Goal: Task Accomplishment & Management: Complete application form

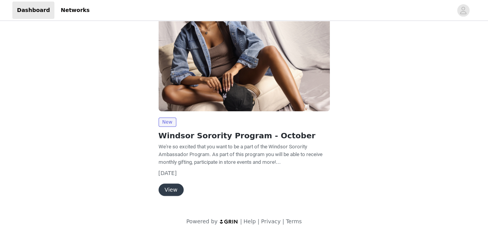
scroll to position [112, 0]
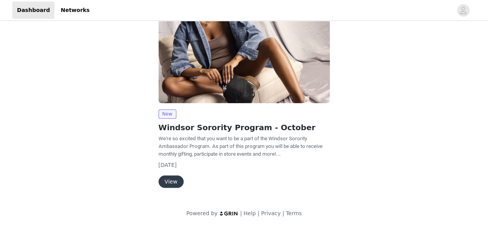
click at [175, 179] on button "View" at bounding box center [171, 181] width 25 height 12
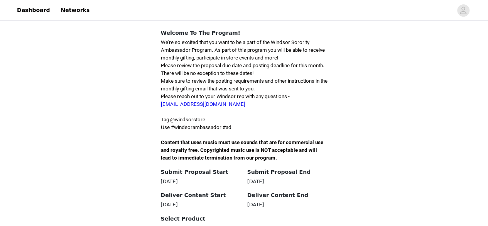
scroll to position [184, 0]
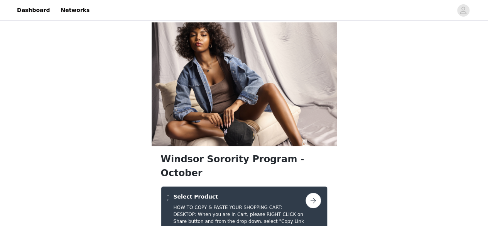
click at [313, 193] on button "button" at bounding box center [313, 200] width 15 height 15
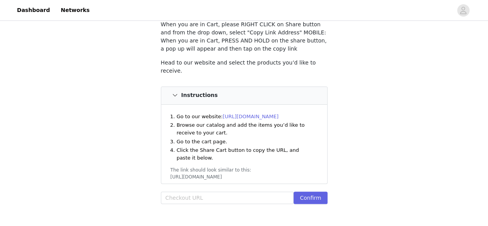
scroll to position [60, 0]
click at [210, 197] on input "text" at bounding box center [227, 197] width 133 height 12
paste input "[URL][DOMAIN_NAME]"
type input "[URL][DOMAIN_NAME]"
click at [423, 144] on div "STEP 1 OF 4 Select Product HOW TO COPY & PASTE YOUR SHOPPING CART: DESKTOP: Whe…" at bounding box center [244, 92] width 488 height 259
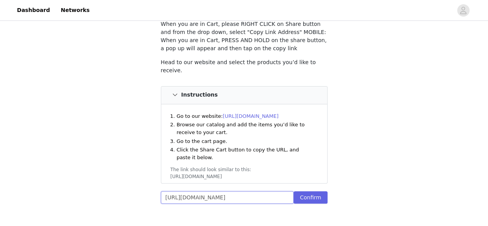
drag, startPoint x: 260, startPoint y: 199, endPoint x: 134, endPoint y: 181, distance: 127.8
click at [134, 181] on div "STEP 1 OF 4 Select Product HOW TO COPY & PASTE YOUR SHOPPING CART: DESKTOP: Whe…" at bounding box center [244, 92] width 488 height 259
paste input "[URL][DOMAIN_NAME]"
type input "[URL][DOMAIN_NAME]"
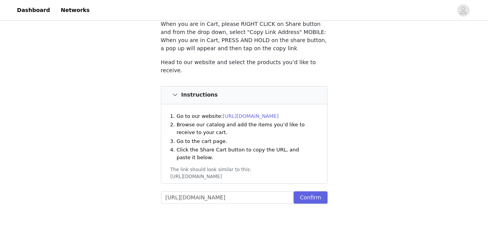
scroll to position [0, 0]
click at [402, 142] on div "STEP 1 OF 4 Select Product HOW TO COPY & PASTE YOUR SHOPPING CART: DESKTOP: Whe…" at bounding box center [244, 92] width 488 height 259
drag, startPoint x: 164, startPoint y: 195, endPoint x: 298, endPoint y: 197, distance: 133.9
click at [298, 197] on div "[URL][DOMAIN_NAME] Confirm" at bounding box center [244, 198] width 167 height 15
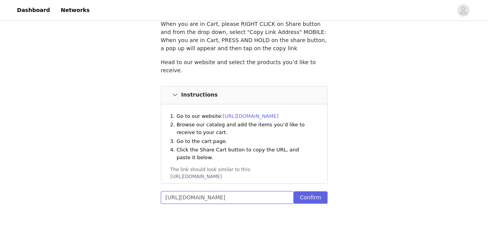
scroll to position [0, 0]
click at [372, 151] on div "STEP 1 OF 4 Select Product HOW TO COPY & PASTE YOUR SHOPPING CART: DESKTOP: Whe…" at bounding box center [244, 92] width 488 height 259
drag, startPoint x: 235, startPoint y: 197, endPoint x: 316, endPoint y: 200, distance: 81.9
click at [316, 200] on div "[URL][DOMAIN_NAME] Confirm" at bounding box center [244, 198] width 167 height 15
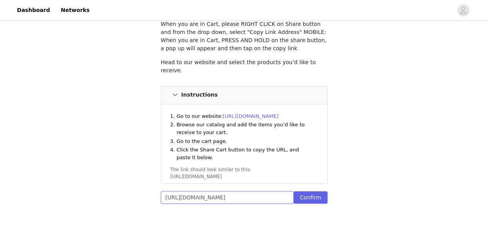
click at [291, 199] on input "[URL][DOMAIN_NAME]" at bounding box center [227, 197] width 133 height 12
drag, startPoint x: 292, startPoint y: 196, endPoint x: 151, endPoint y: 185, distance: 141.7
click at [151, 185] on div "STEP 1 OF 4 Select Product HOW TO COPY & PASTE YOUR SHOPPING CART: DESKTOP: Whe…" at bounding box center [244, 92] width 488 height 259
paste input "[URL][DOMAIN_NAME]"
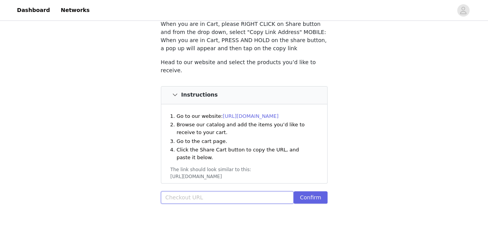
type input "[URL][DOMAIN_NAME]"
click at [406, 147] on div "STEP 1 OF 4 Select Product HOW TO COPY & PASTE YOUR SHOPPING CART: DESKTOP: Whe…" at bounding box center [244, 92] width 488 height 259
drag, startPoint x: 200, startPoint y: 195, endPoint x: 301, endPoint y: 192, distance: 100.8
click at [301, 192] on div "[URL][DOMAIN_NAME] Confirm" at bounding box center [244, 198] width 167 height 15
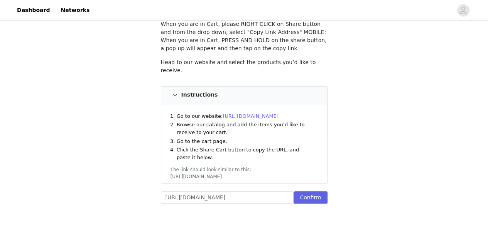
scroll to position [0, 0]
click at [365, 176] on div "STEP 1 OF 4 Select Product HOW TO COPY & PASTE YOUR SHOPPING CART: DESKTOP: Whe…" at bounding box center [244, 92] width 488 height 259
click at [315, 196] on button "Confirm" at bounding box center [311, 197] width 34 height 12
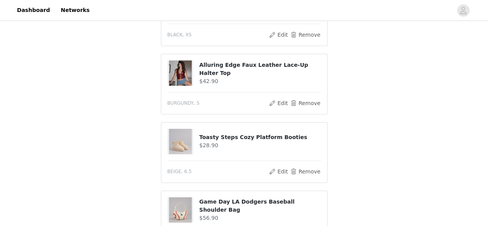
scroll to position [418, 0]
click at [281, 98] on button "Edit" at bounding box center [279, 102] width 20 height 9
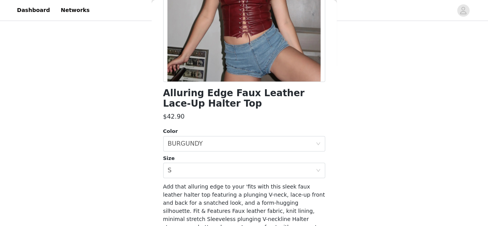
scroll to position [146, 0]
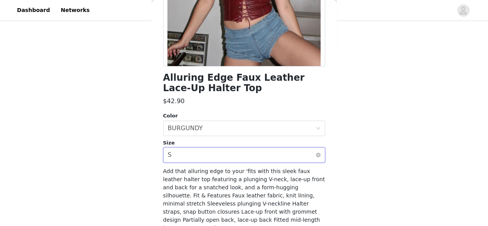
click at [303, 157] on div "Select size S" at bounding box center [242, 154] width 148 height 15
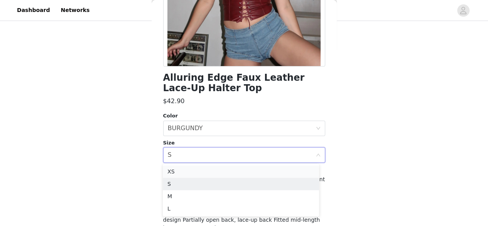
click at [262, 170] on li "XS" at bounding box center [241, 171] width 156 height 12
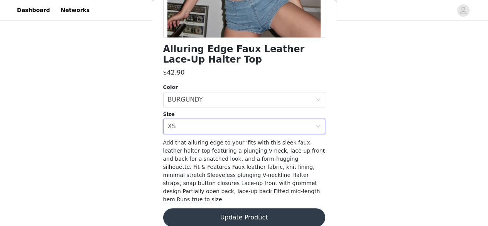
scroll to position [176, 0]
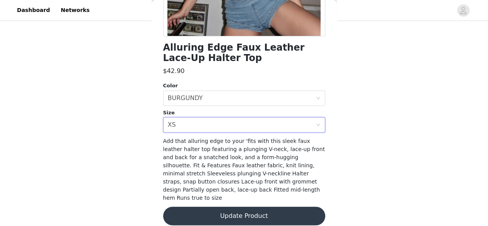
click at [289, 207] on button "Update Product" at bounding box center [244, 215] width 162 height 19
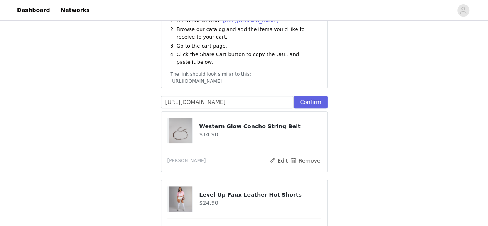
scroll to position [154, 0]
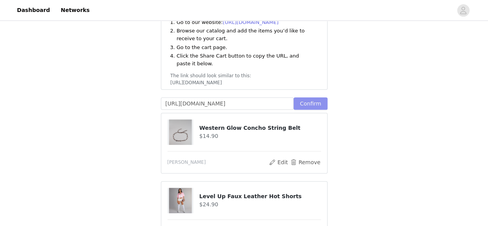
click at [313, 100] on button "Confirm" at bounding box center [311, 103] width 34 height 12
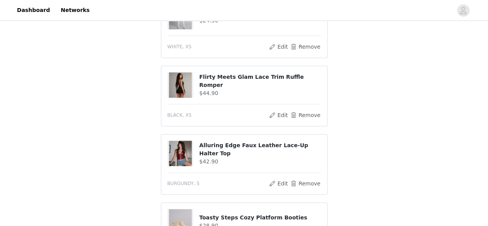
scroll to position [344, 0]
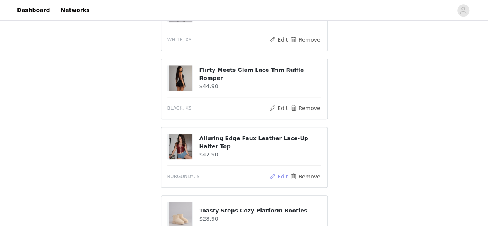
click at [286, 172] on button "Edit" at bounding box center [279, 176] width 20 height 9
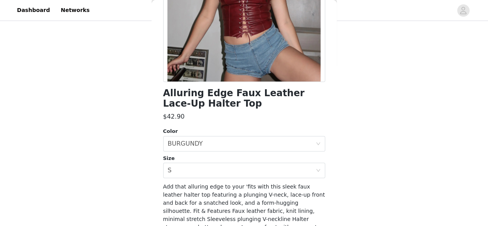
scroll to position [131, 0]
click at [309, 168] on div "Select size S" at bounding box center [242, 169] width 148 height 15
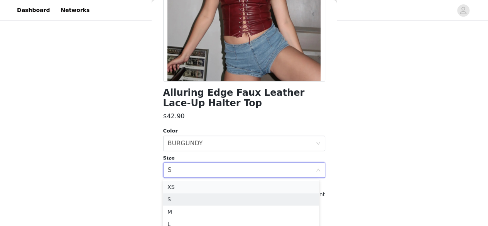
click at [225, 188] on li "XS" at bounding box center [241, 187] width 156 height 12
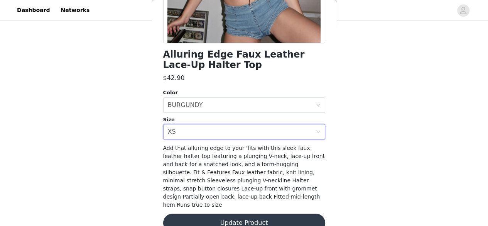
scroll to position [176, 0]
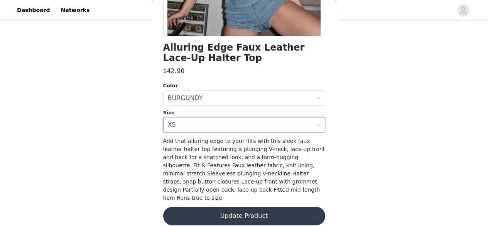
click at [286, 206] on button "Update Product" at bounding box center [244, 215] width 162 height 19
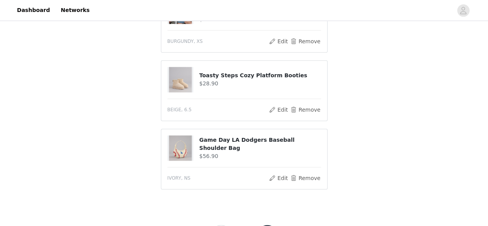
scroll to position [497, 0]
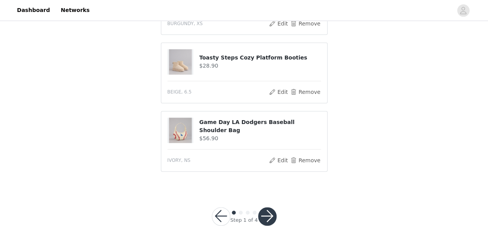
click at [268, 210] on button "button" at bounding box center [267, 216] width 19 height 19
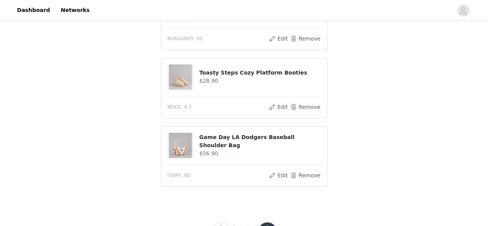
scroll to position [528, 0]
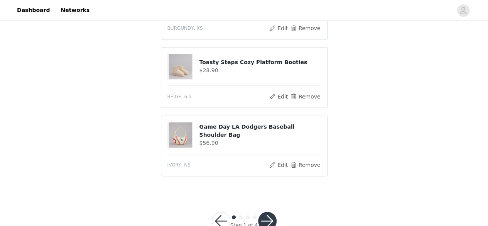
click at [271, 211] on button "button" at bounding box center [267, 220] width 19 height 19
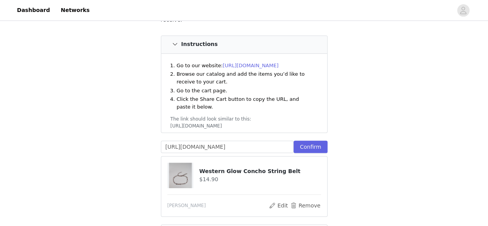
scroll to position [143, 0]
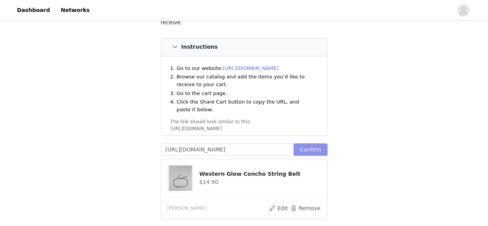
click at [319, 143] on button "Confirm" at bounding box center [311, 149] width 34 height 12
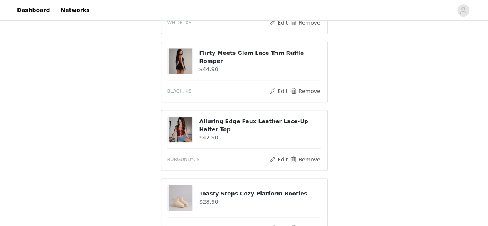
scroll to position [399, 0]
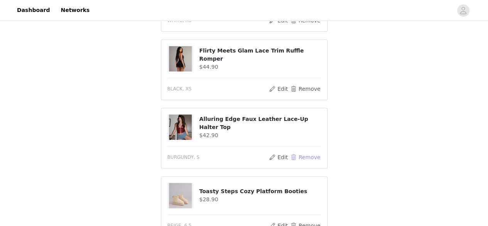
click at [299, 152] on button "Remove" at bounding box center [305, 156] width 31 height 9
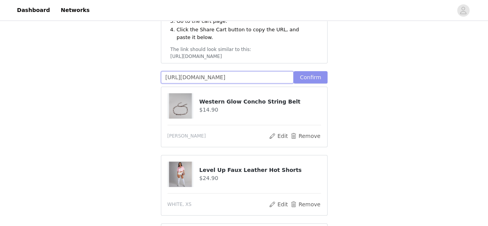
scroll to position [0, 234]
drag, startPoint x: 165, startPoint y: 69, endPoint x: 320, endPoint y: 71, distance: 154.8
click at [320, 71] on div "[URL][DOMAIN_NAME] Confirm" at bounding box center [244, 78] width 167 height 15
paste input "[URL][DOMAIN_NAME]"
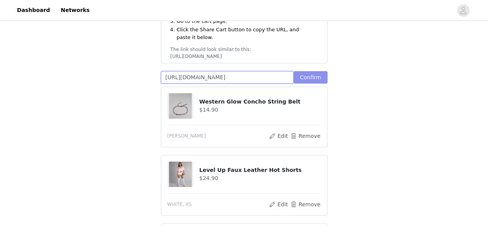
scroll to position [0, 234]
type input "[URL][DOMAIN_NAME]"
click at [320, 71] on button "Confirm" at bounding box center [311, 77] width 34 height 12
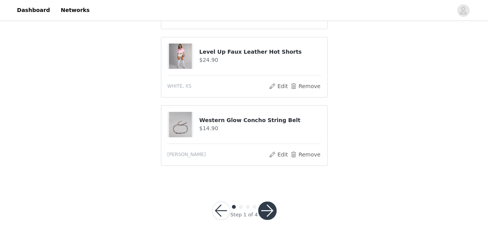
scroll to position [540, 0]
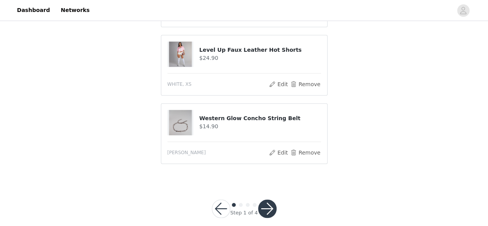
click at [264, 203] on button "button" at bounding box center [267, 208] width 19 height 19
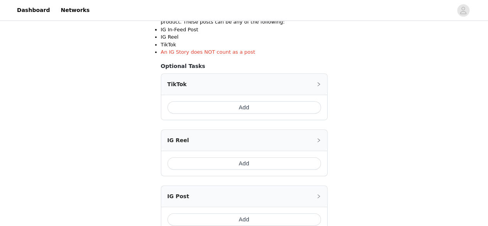
scroll to position [167, 0]
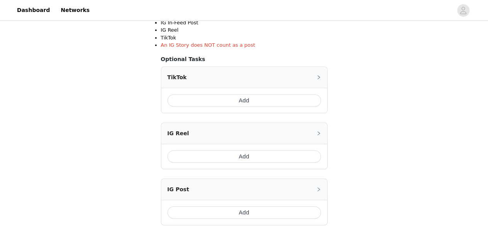
click at [287, 99] on button "Add" at bounding box center [244, 100] width 154 height 12
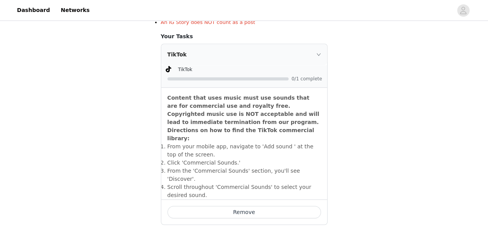
scroll to position [181, 0]
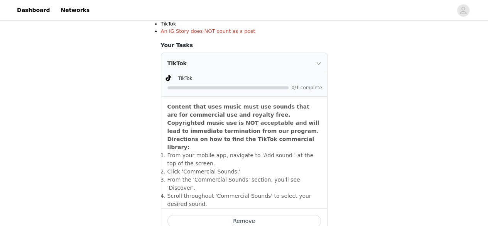
click at [322, 60] on div "TikTok" at bounding box center [244, 63] width 166 height 21
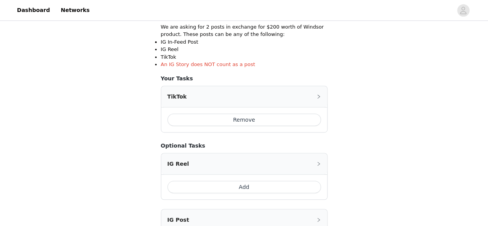
scroll to position [152, 0]
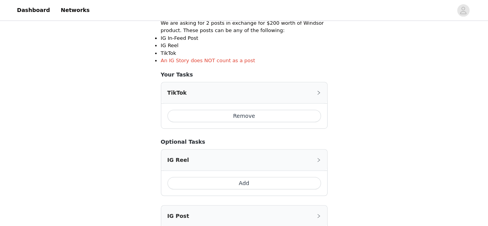
click at [303, 112] on button "Remove" at bounding box center [244, 116] width 154 height 12
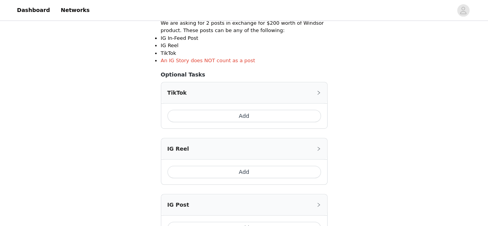
click at [303, 112] on button "Add" at bounding box center [244, 116] width 154 height 12
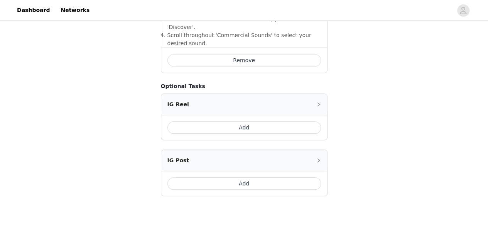
scroll to position [351, 0]
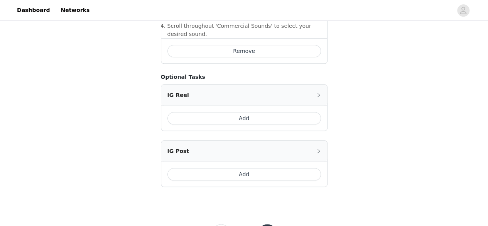
click at [298, 168] on button "Add" at bounding box center [244, 174] width 154 height 12
